Goal: Transaction & Acquisition: Purchase product/service

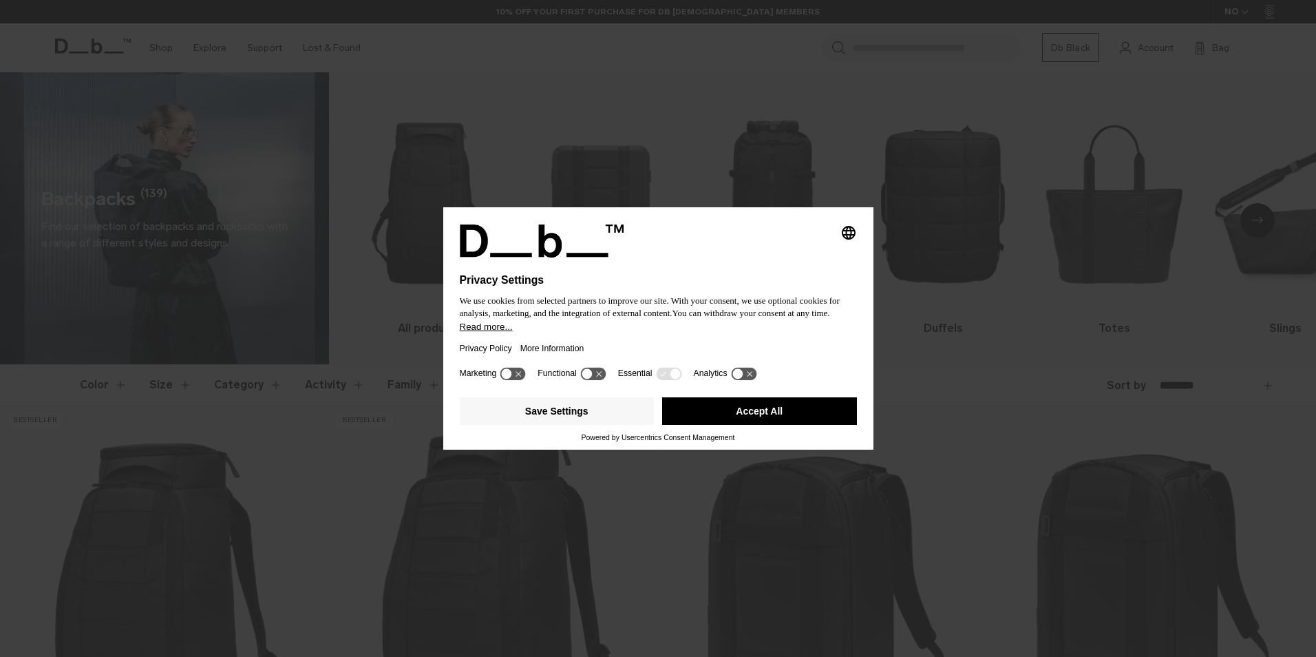
click at [615, 381] on div "Marketing Functional Essential Analytics" at bounding box center [658, 378] width 397 height 28
click at [726, 413] on button "Accept All" at bounding box center [759, 411] width 195 height 28
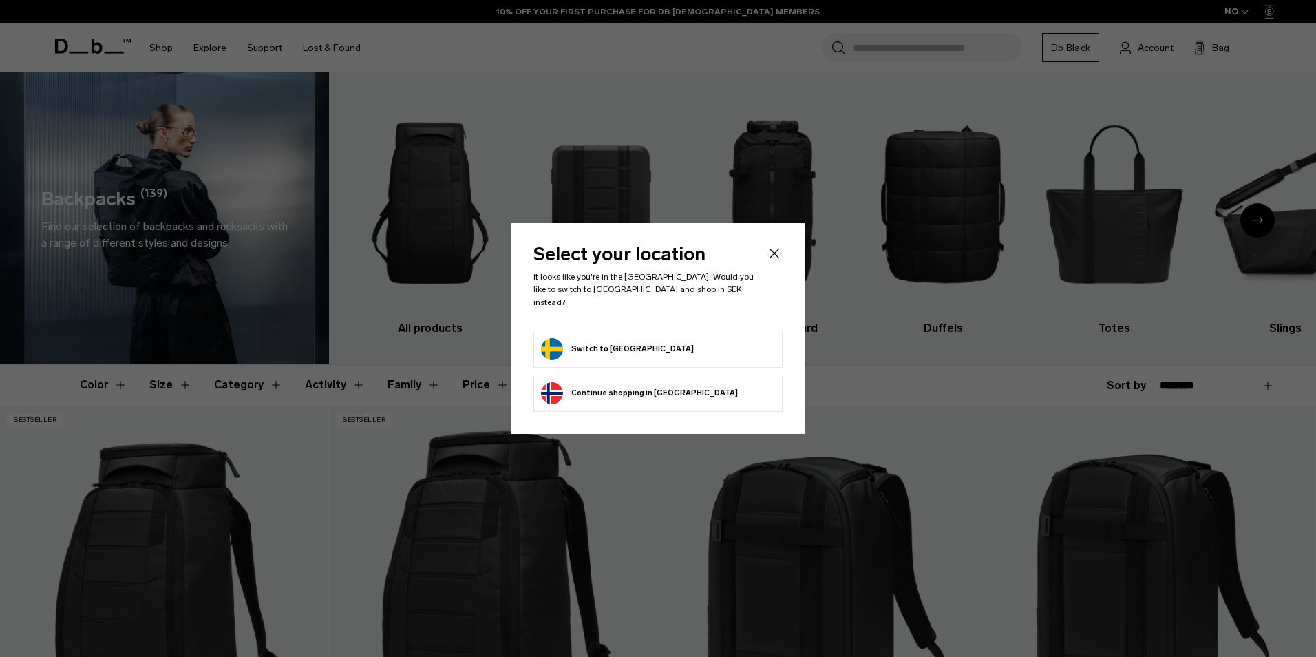
click at [635, 386] on button "Continue browsing Norway store Continue shopping in Norway" at bounding box center [639, 393] width 197 height 22
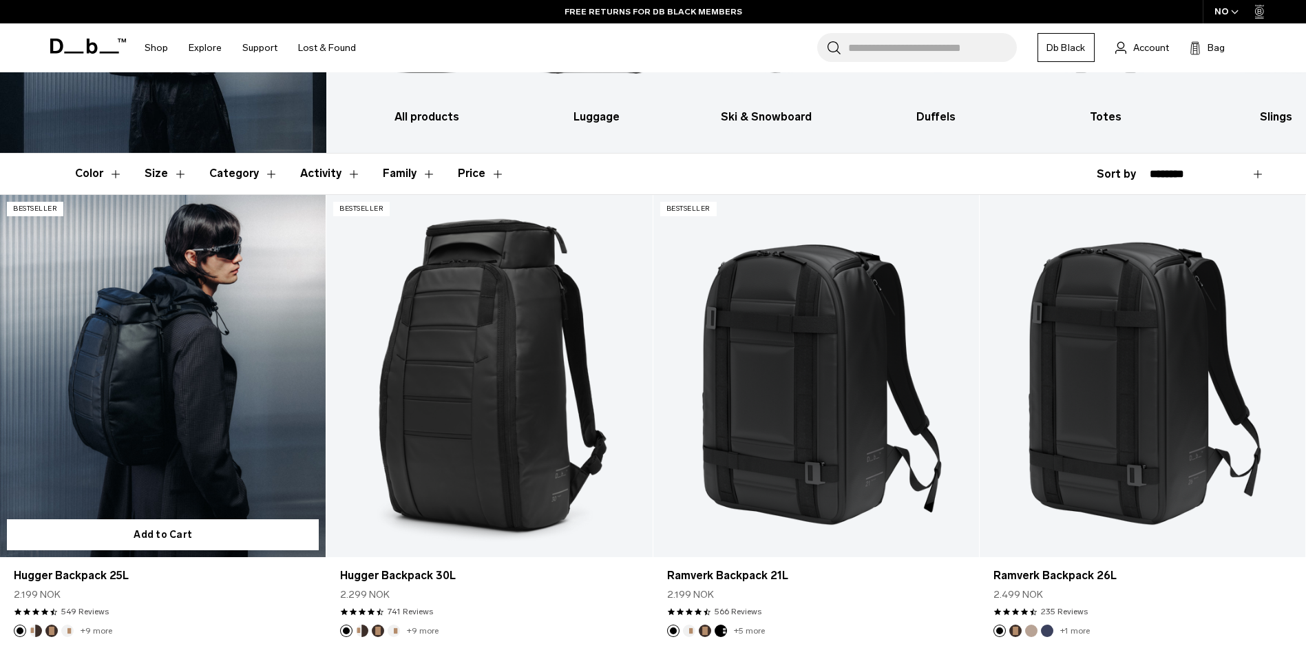
scroll to position [207, 0]
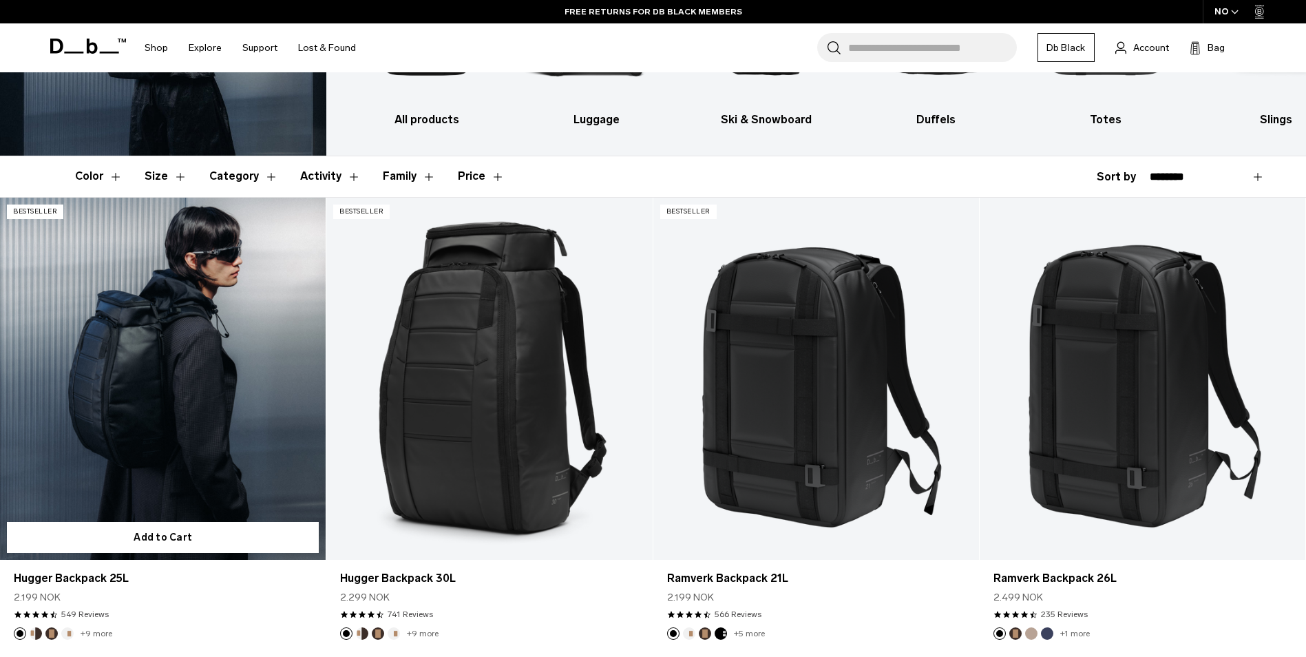
click at [171, 339] on link "Hugger Backpack 25L" at bounding box center [163, 379] width 326 height 362
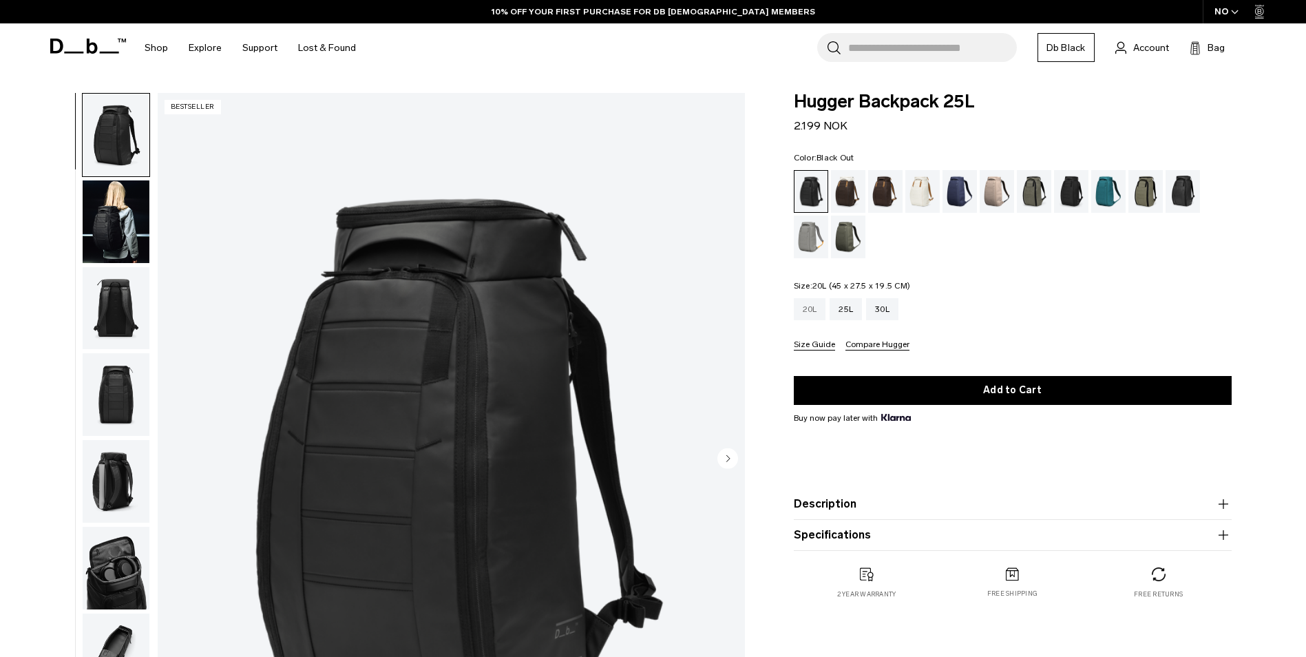
click at [803, 306] on div "20L" at bounding box center [810, 309] width 32 height 22
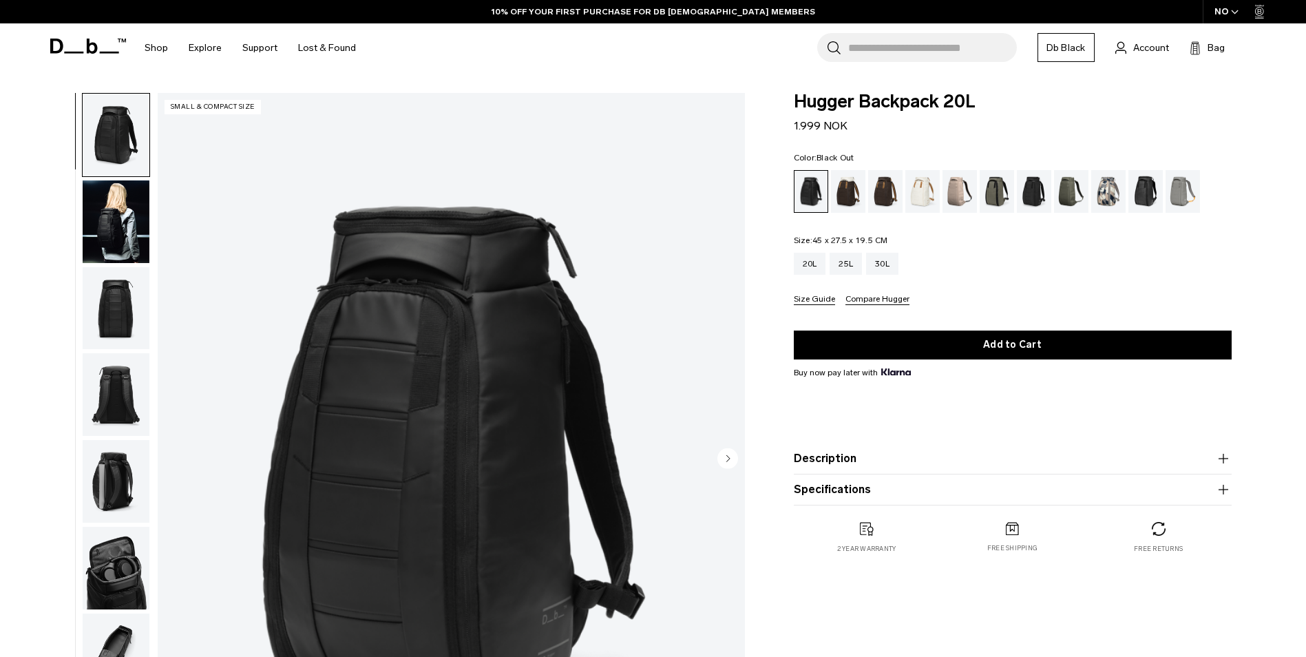
scroll to position [138, 0]
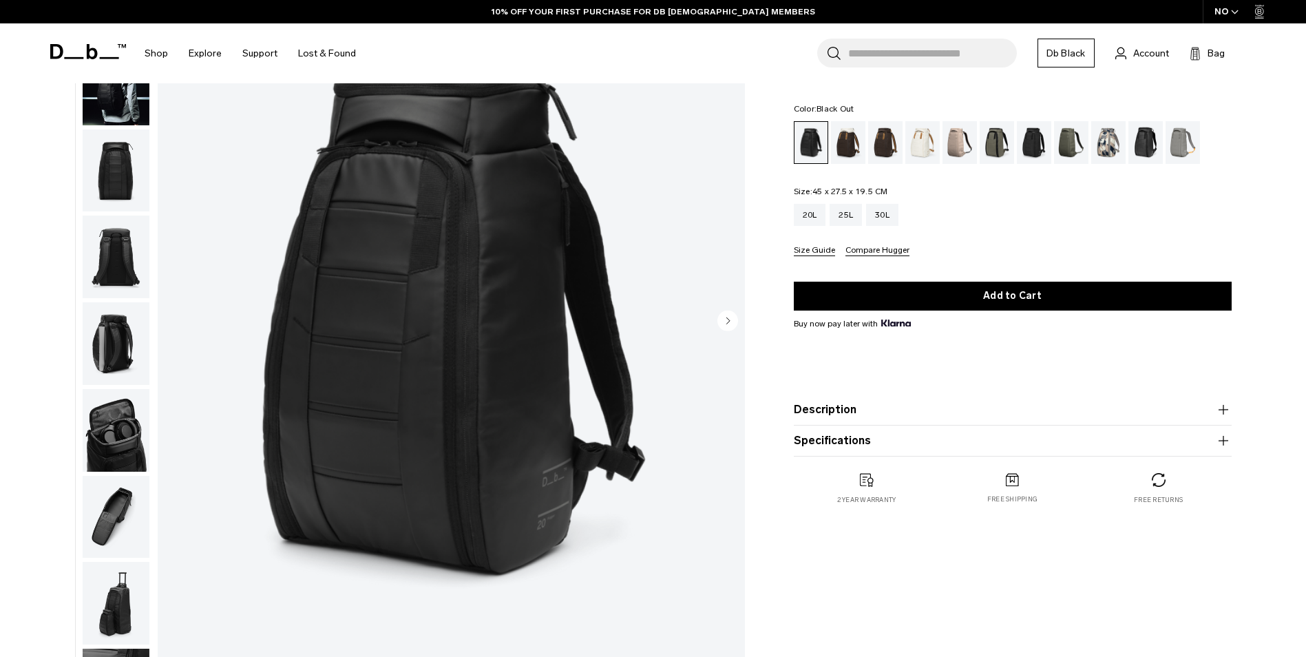
click at [730, 321] on circle "Next slide" at bounding box center [727, 320] width 21 height 21
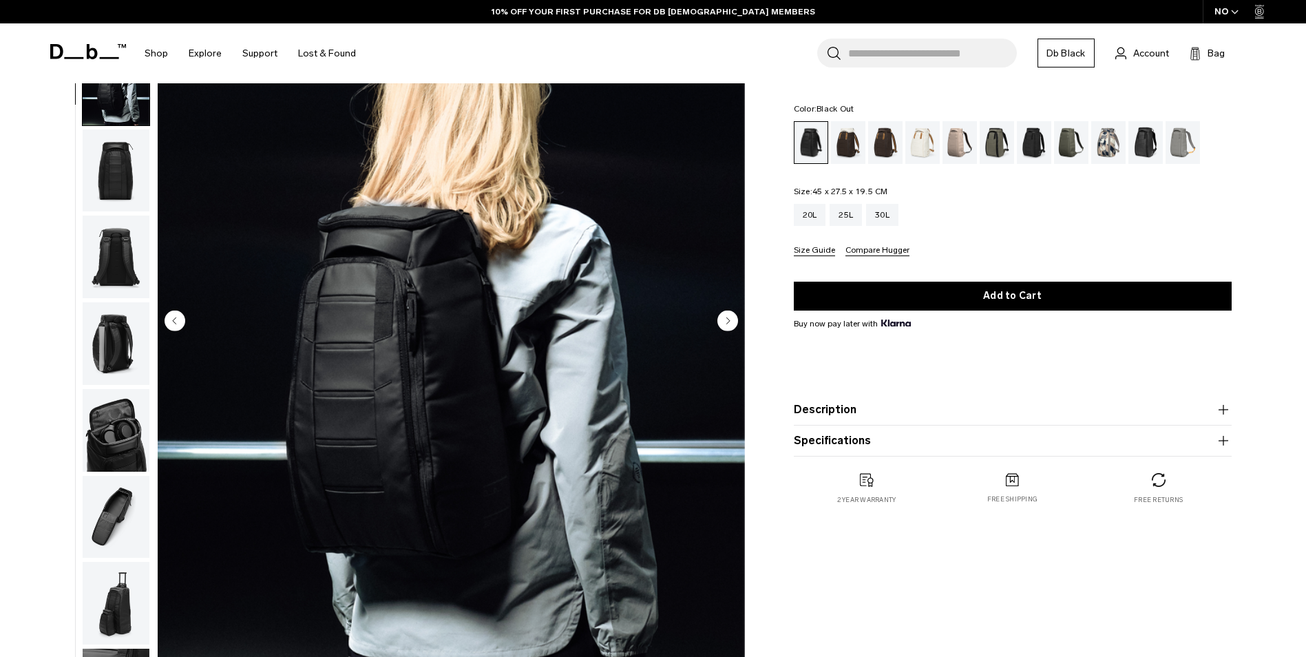
scroll to position [87, 0]
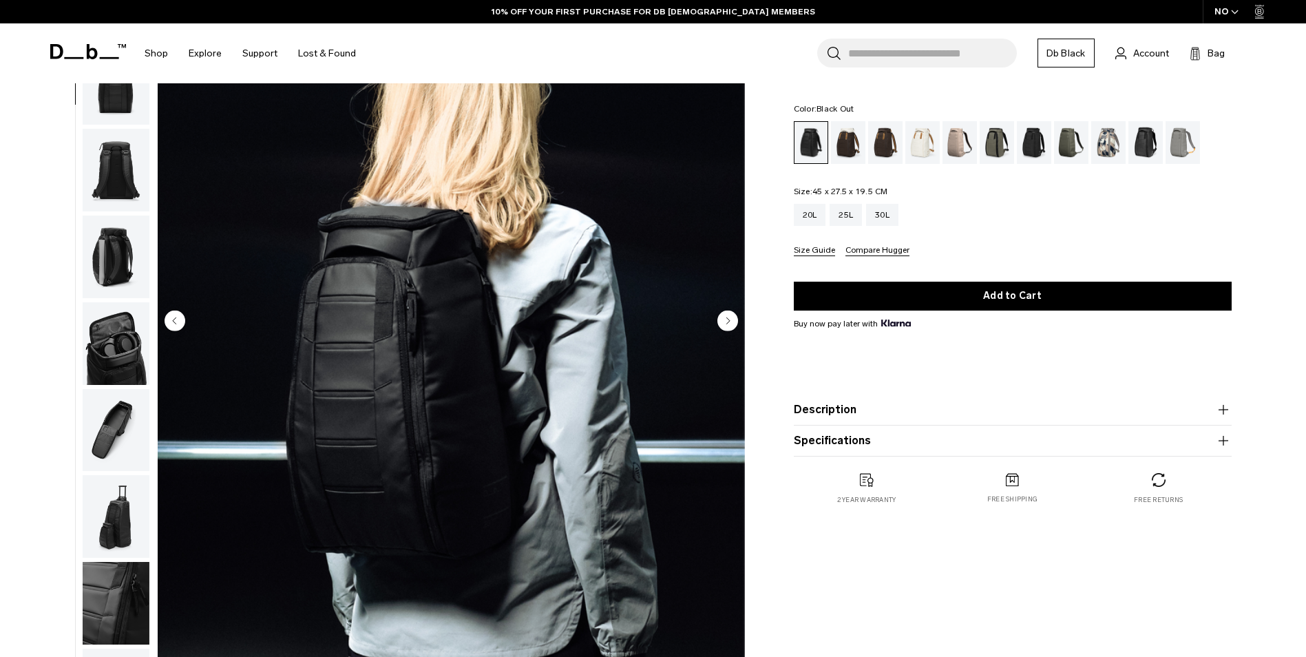
click at [730, 321] on circle "Next slide" at bounding box center [727, 320] width 21 height 21
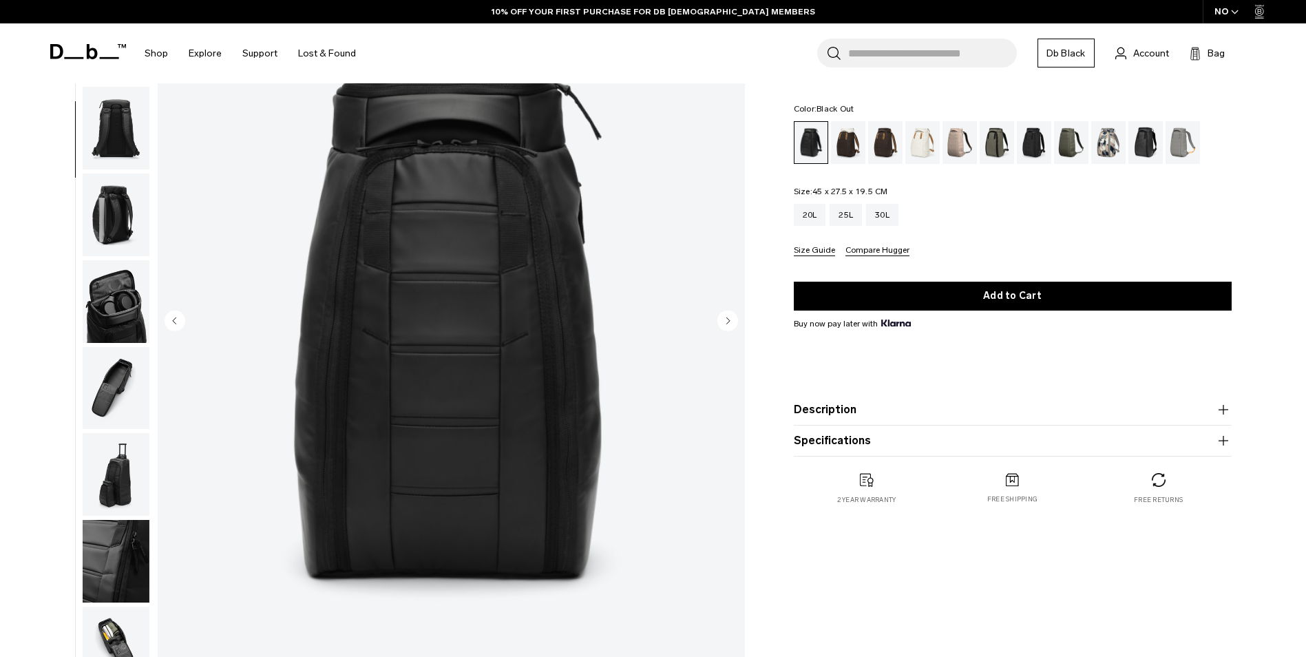
scroll to position [130, 0]
click at [730, 321] on circle "Next slide" at bounding box center [727, 320] width 21 height 21
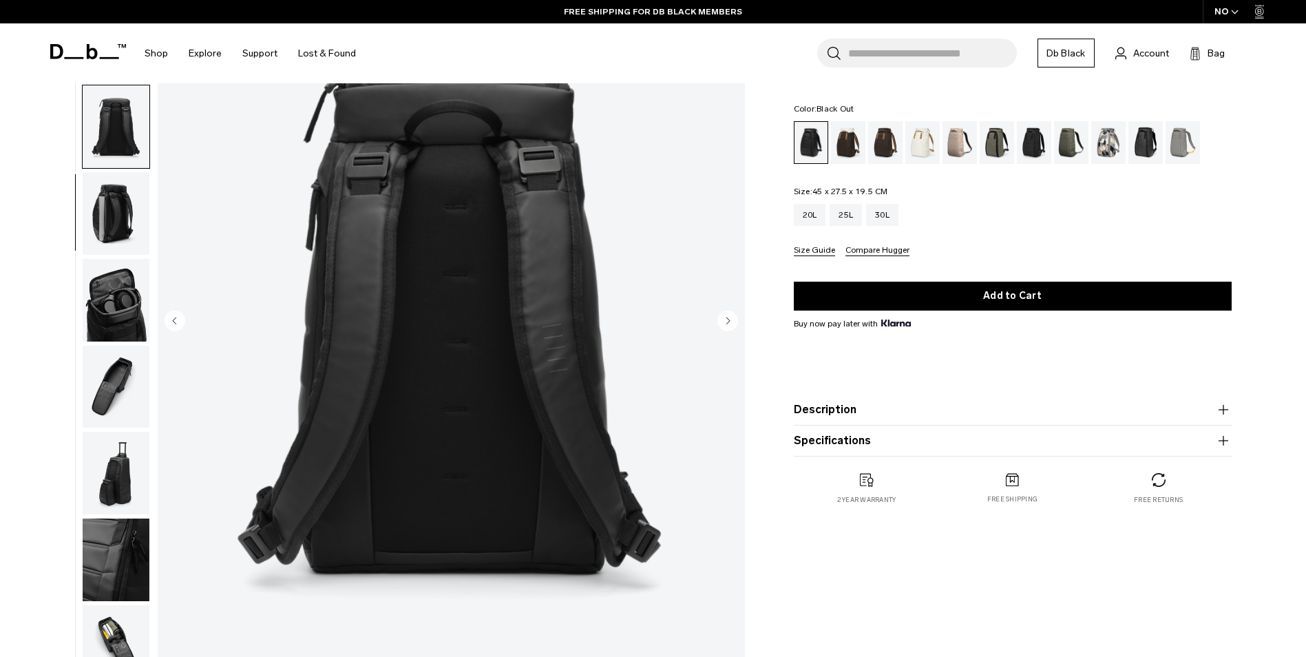
click at [730, 321] on circle "Next slide" at bounding box center [727, 320] width 21 height 21
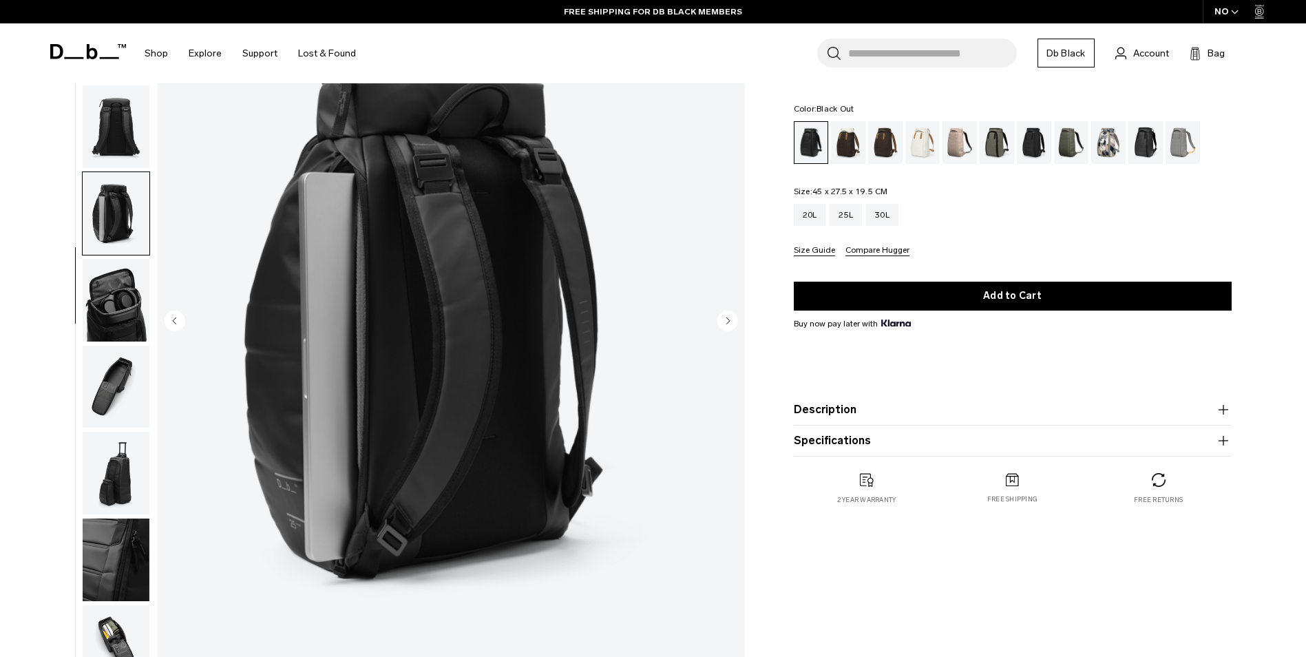
click at [730, 321] on circle "Next slide" at bounding box center [727, 320] width 21 height 21
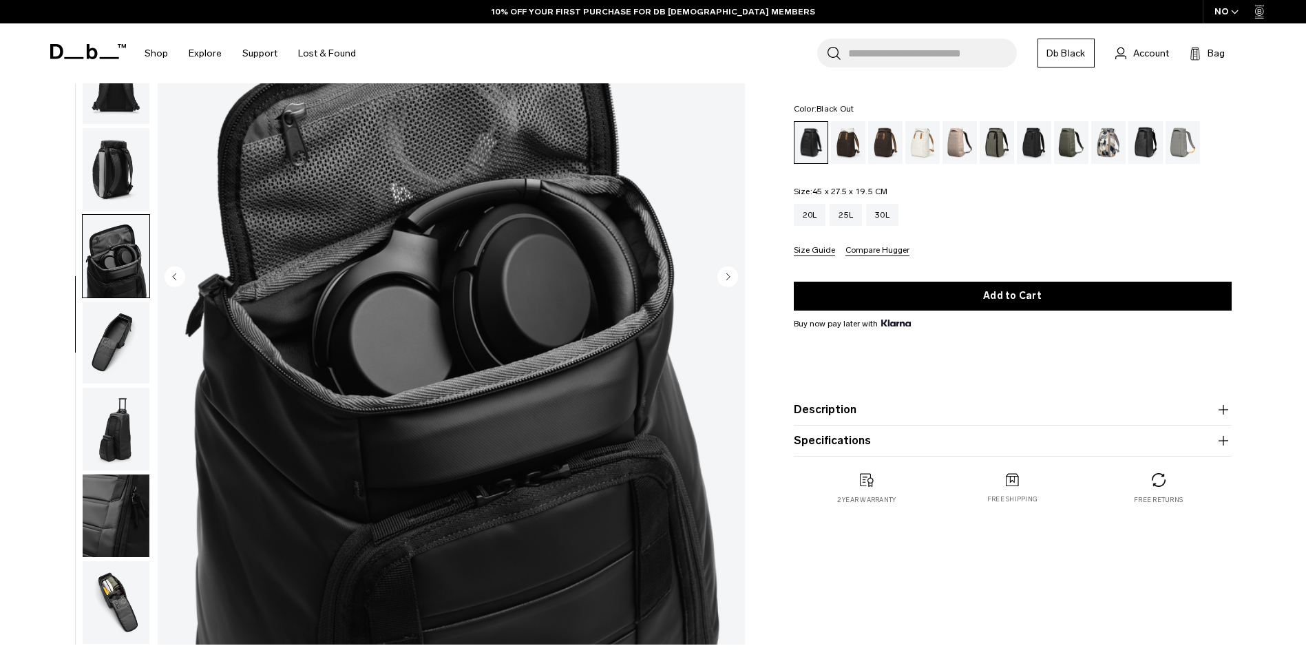
scroll to position [207, 0]
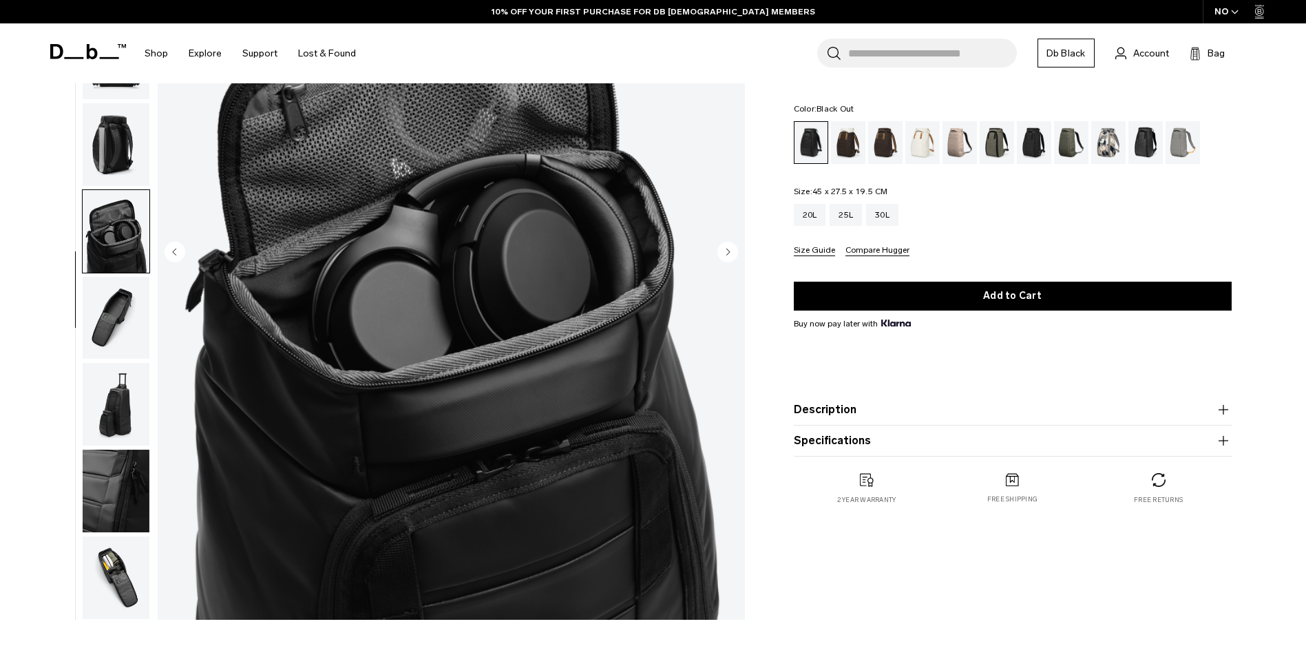
click at [731, 248] on circle "Next slide" at bounding box center [727, 251] width 21 height 21
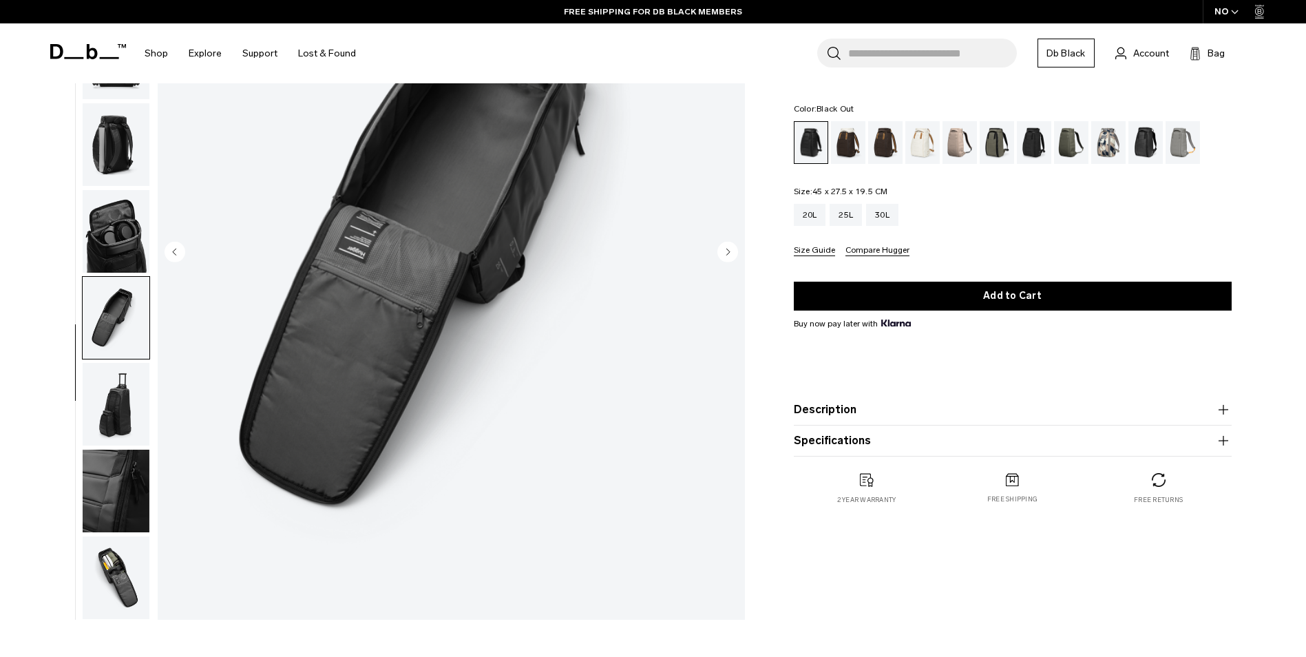
click at [724, 260] on circle "Next slide" at bounding box center [727, 251] width 21 height 21
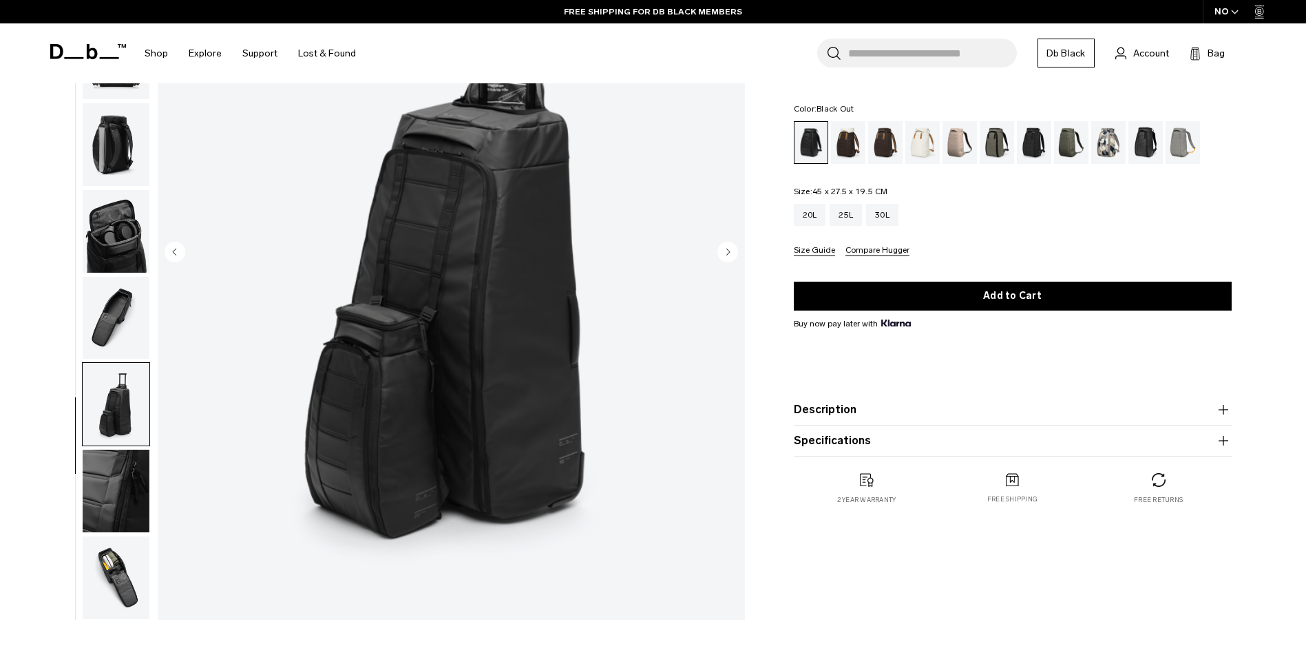
click at [726, 260] on circle "Next slide" at bounding box center [727, 251] width 21 height 21
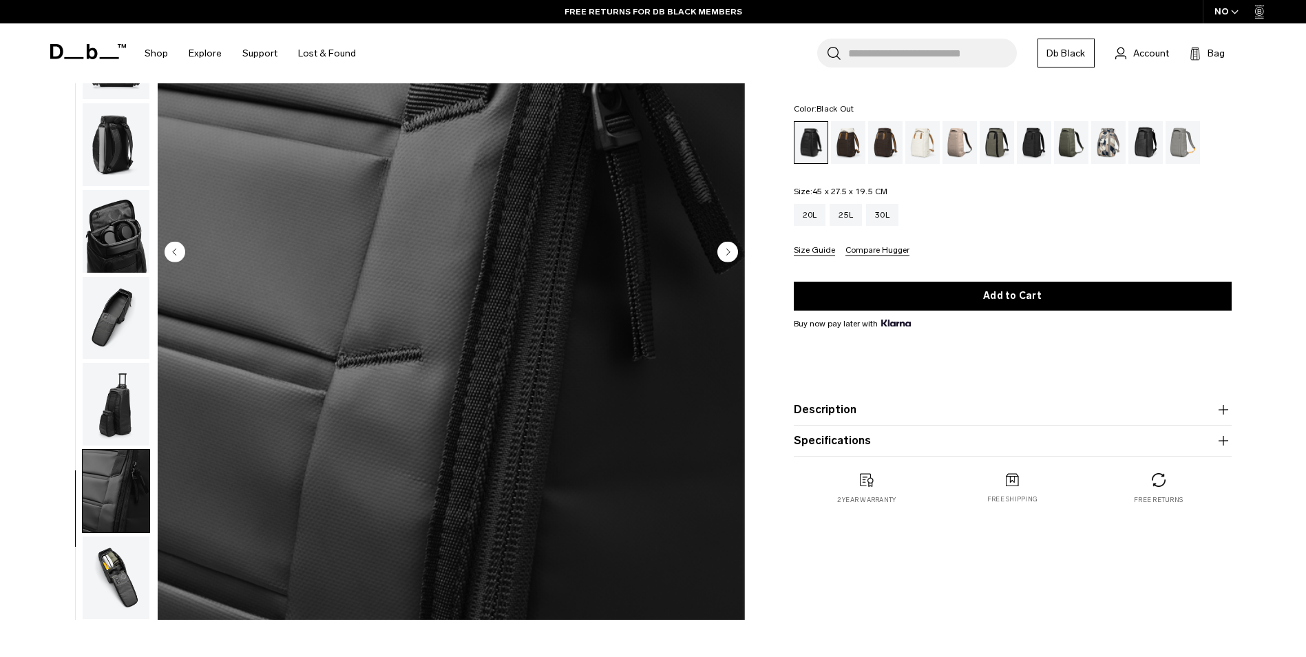
click at [728, 251] on icon "Next slide" at bounding box center [727, 252] width 3 height 6
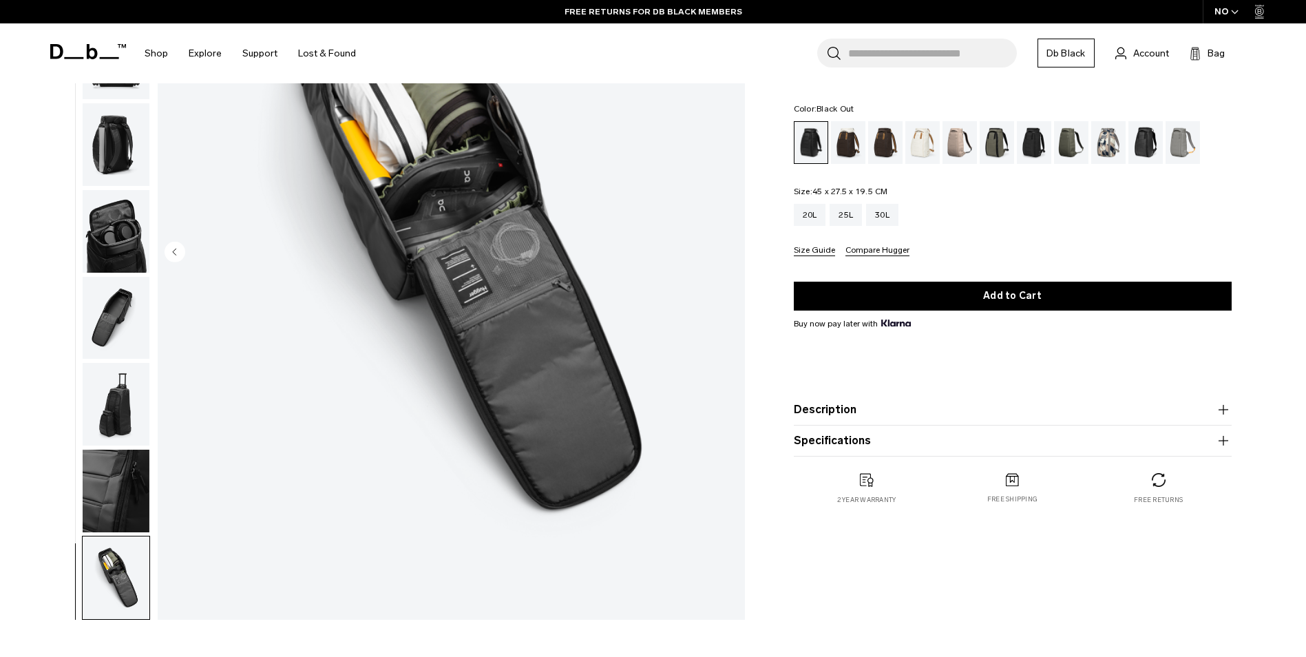
click at [728, 251] on img "10 / 10" at bounding box center [451, 252] width 587 height 733
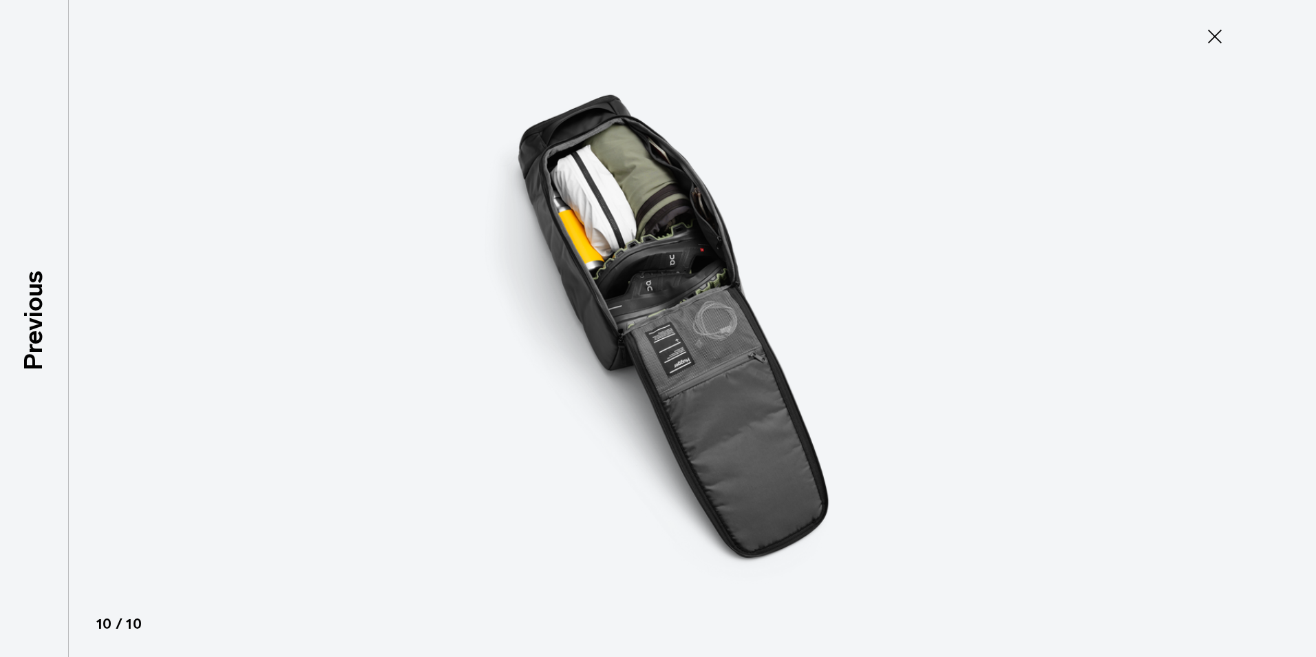
click at [728, 251] on img at bounding box center [658, 328] width 620 height 657
click at [1209, 41] on icon at bounding box center [1215, 36] width 22 height 22
